Goal: Information Seeking & Learning: Learn about a topic

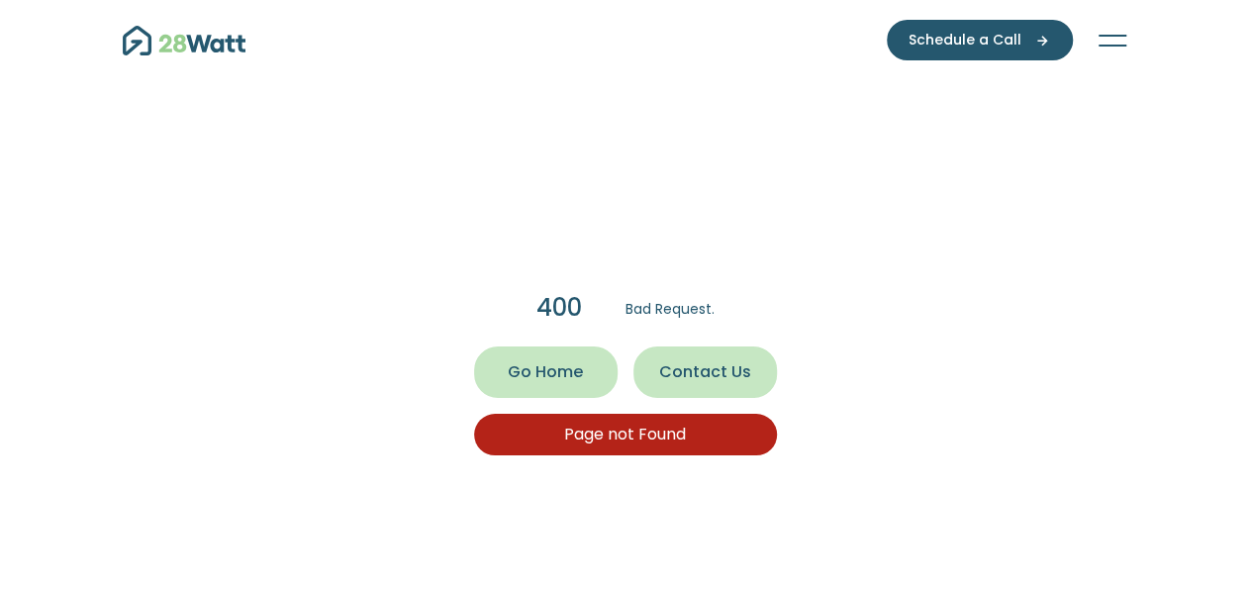
click at [553, 383] on span "Go Home" at bounding box center [545, 372] width 75 height 24
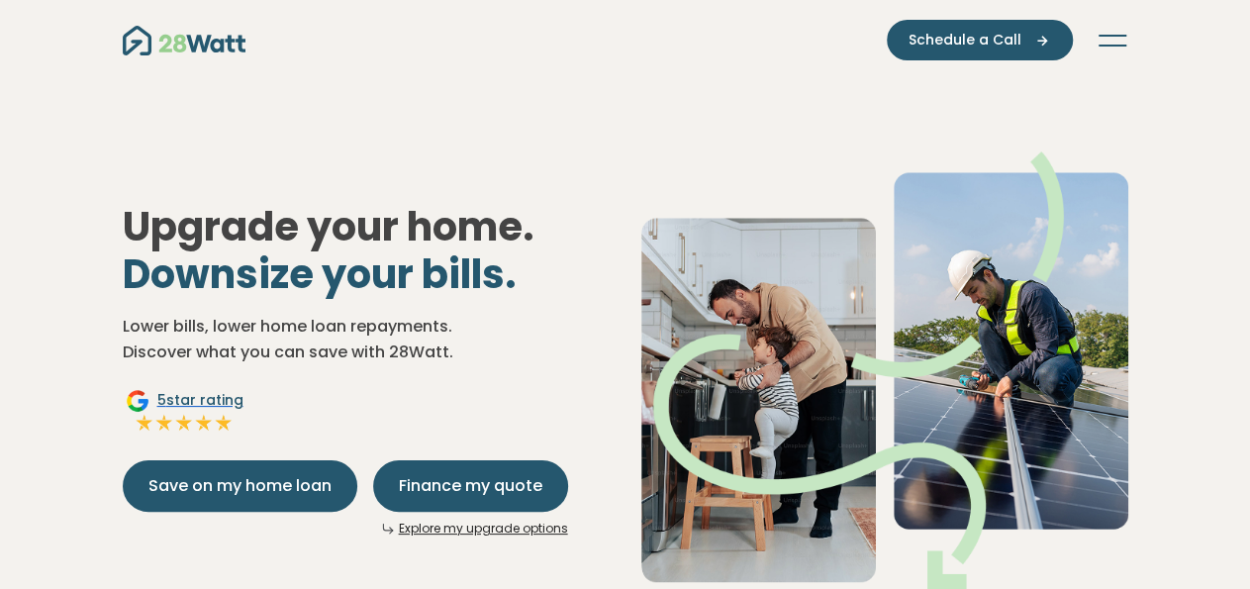
click at [192, 398] on span "5 star rating" at bounding box center [200, 400] width 86 height 21
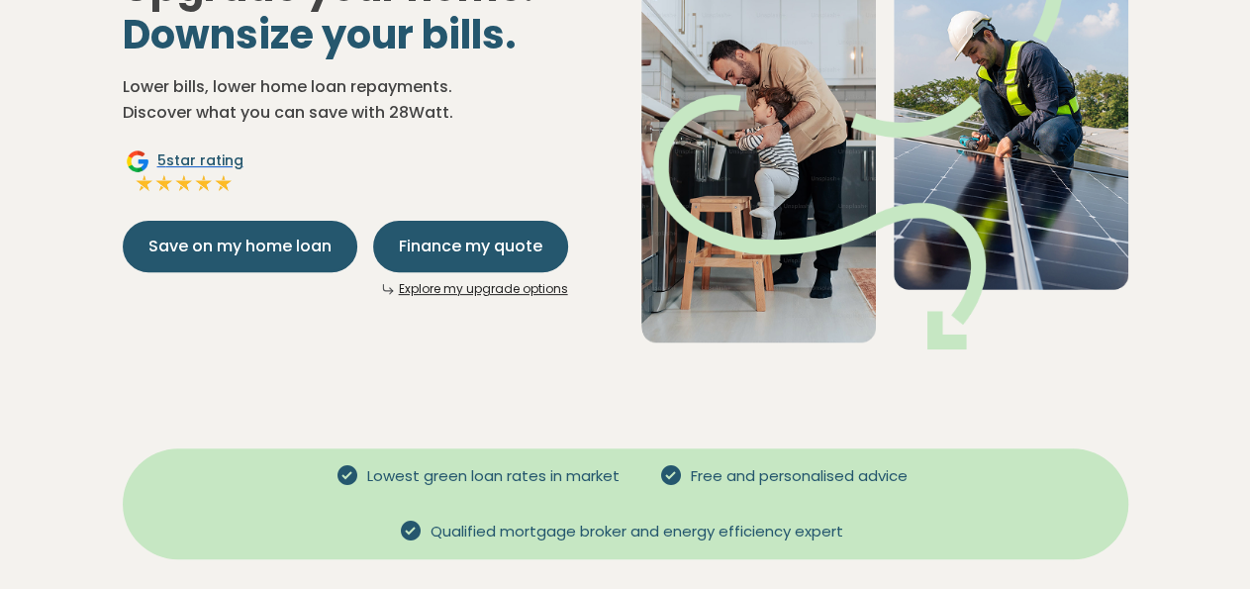
click at [132, 160] on img at bounding box center [138, 161] width 24 height 24
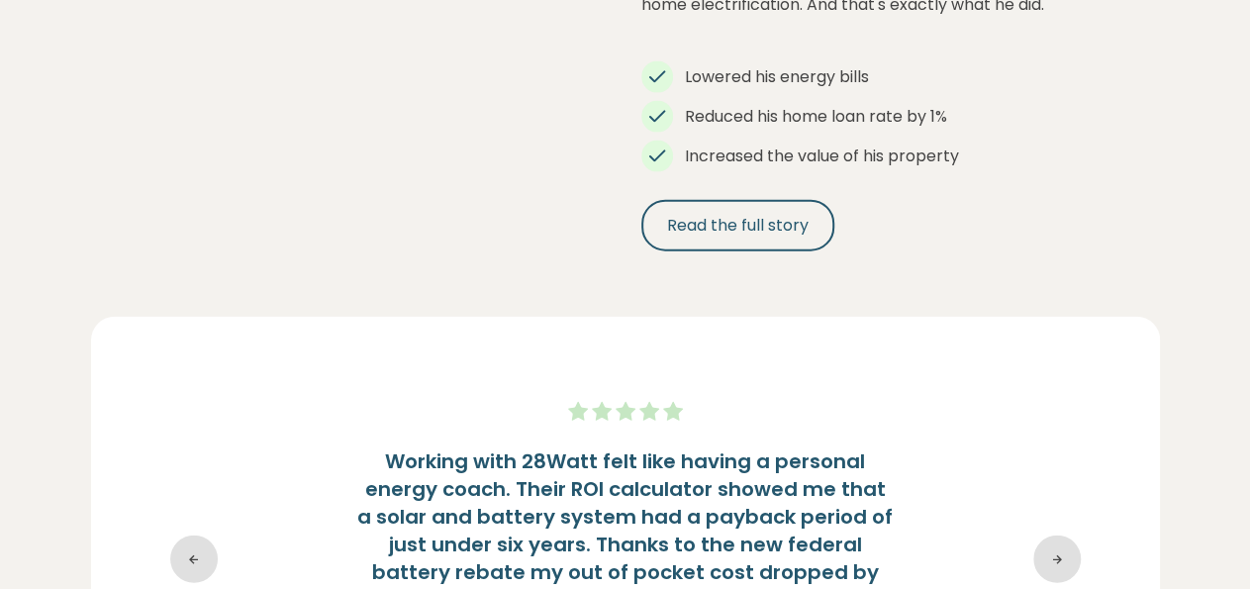
scroll to position [2162, 0]
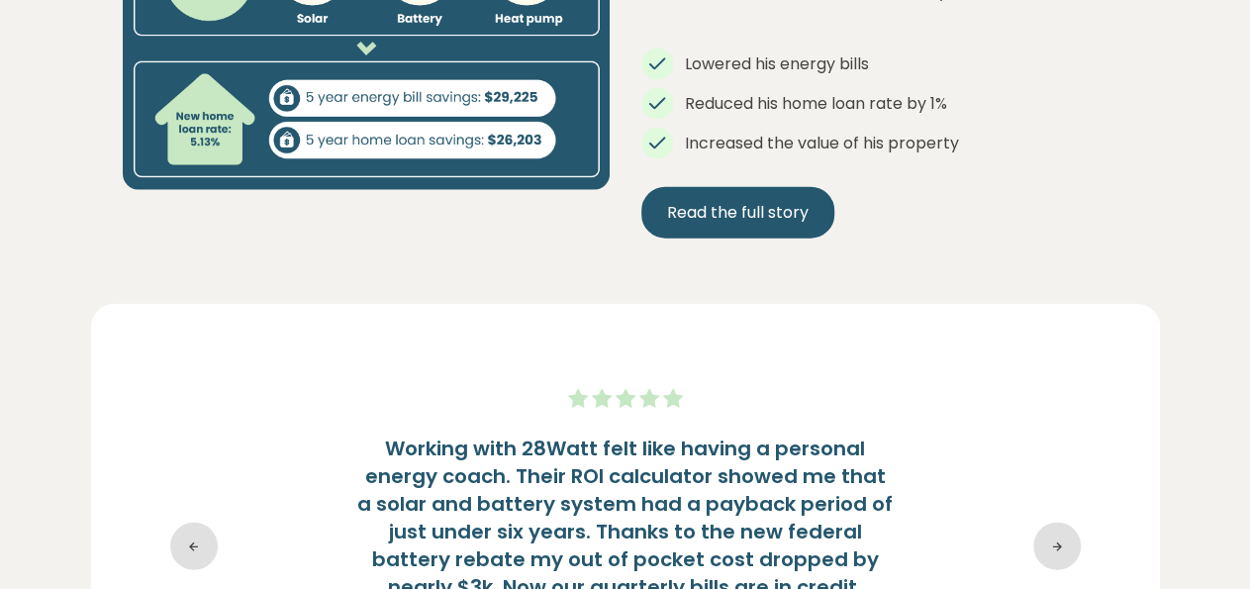
click at [755, 187] on started "Read the full story" at bounding box center [738, 212] width 193 height 51
